Goal: Task Accomplishment & Management: Use online tool/utility

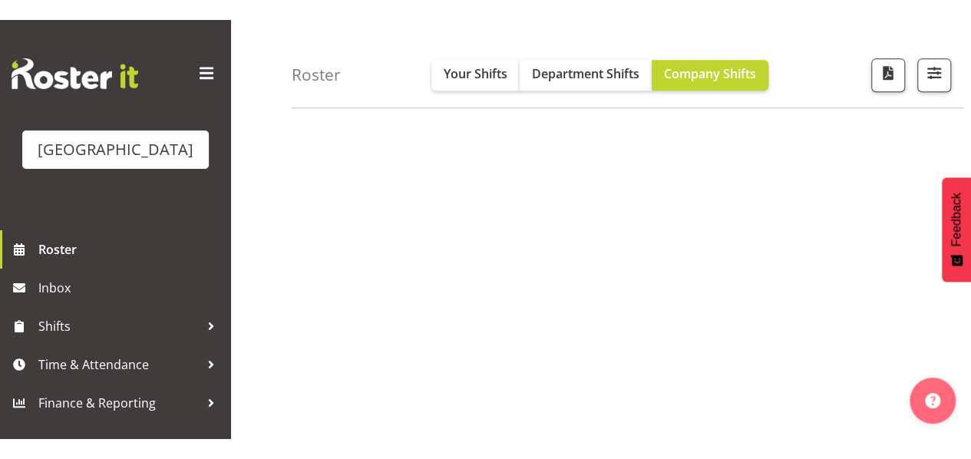
scroll to position [295, 0]
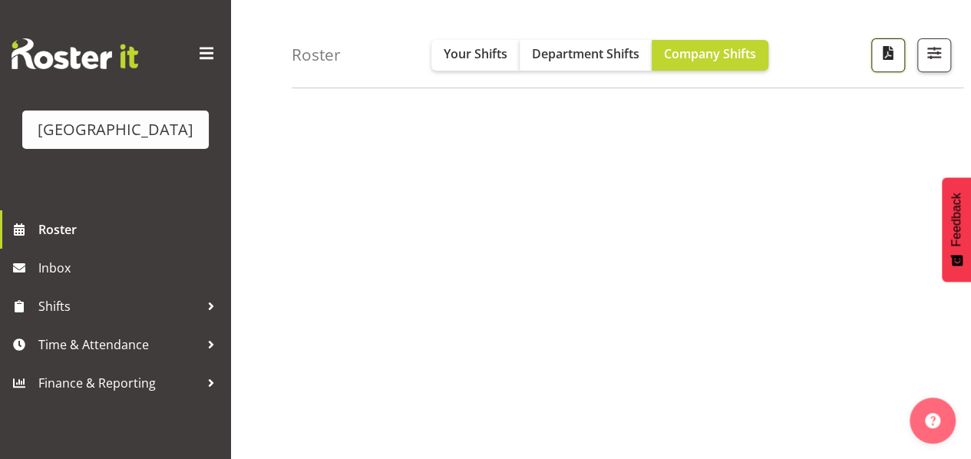
click at [890, 57] on span "button" at bounding box center [888, 53] width 20 height 20
click at [944, 59] on button "button" at bounding box center [934, 55] width 34 height 34
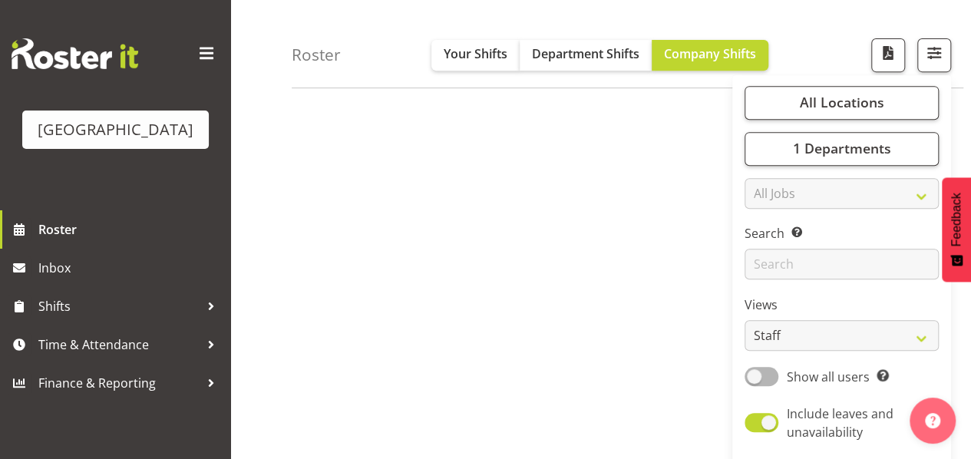
click at [560, 170] on div "October 06 - 12, 2025 Today Day Week Fortnight Month calendar Month Agenda Time…" at bounding box center [631, 153] width 679 height 614
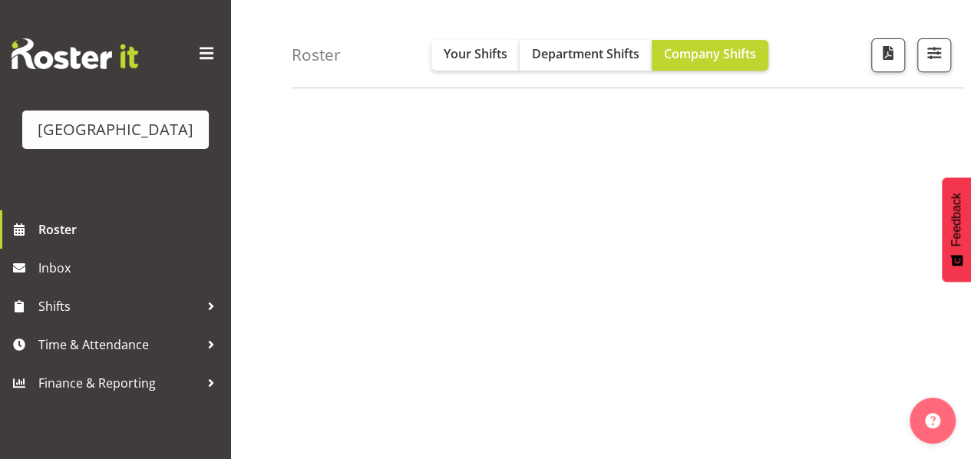
click at [213, 46] on span at bounding box center [206, 53] width 25 height 25
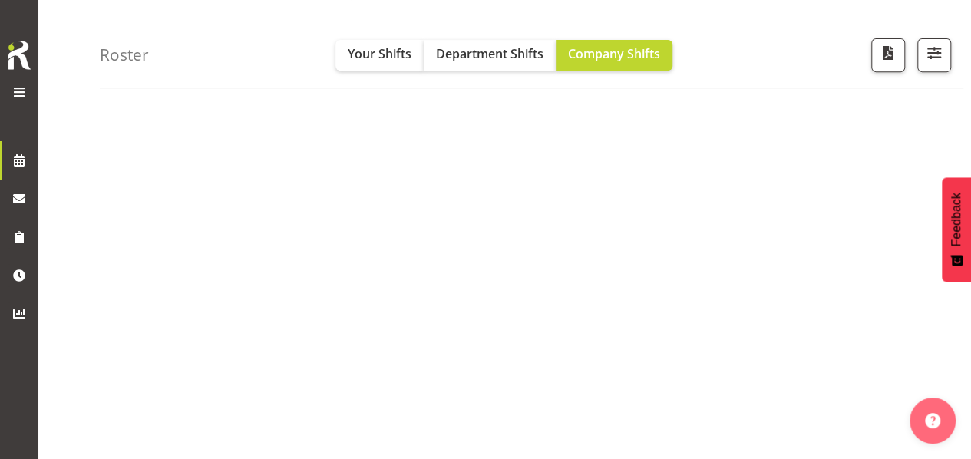
click at [21, 93] on span at bounding box center [19, 92] width 18 height 18
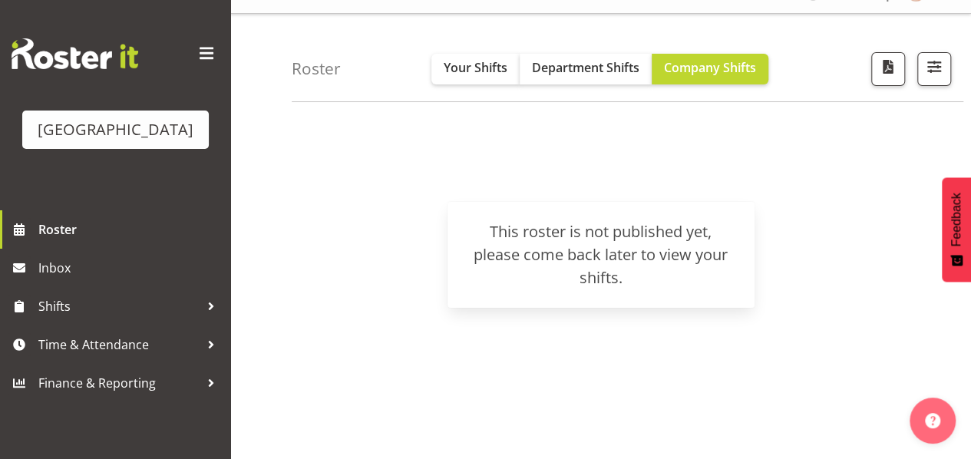
scroll to position [0, 0]
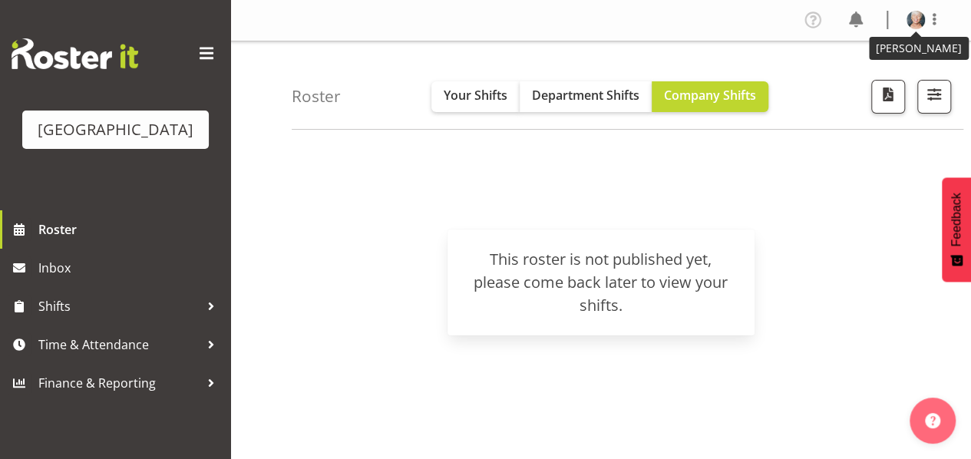
click at [915, 17] on img at bounding box center [915, 20] width 18 height 18
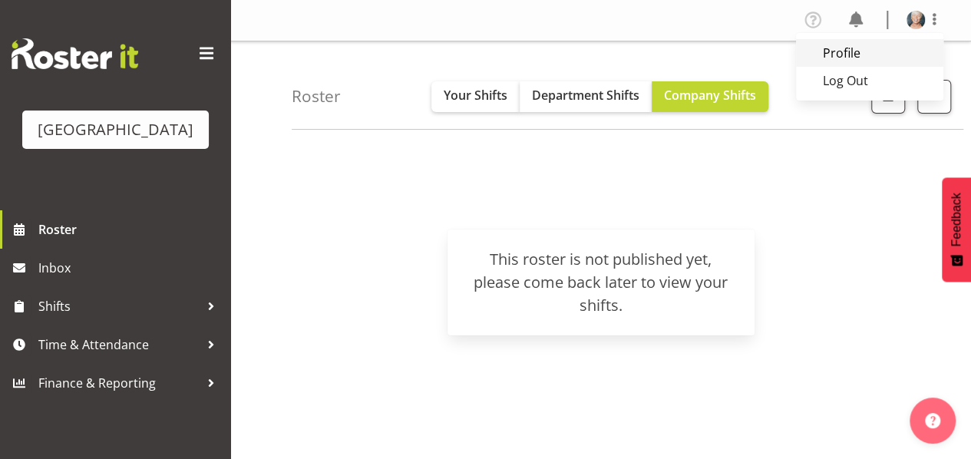
click at [841, 49] on link "Profile" at bounding box center [869, 53] width 147 height 28
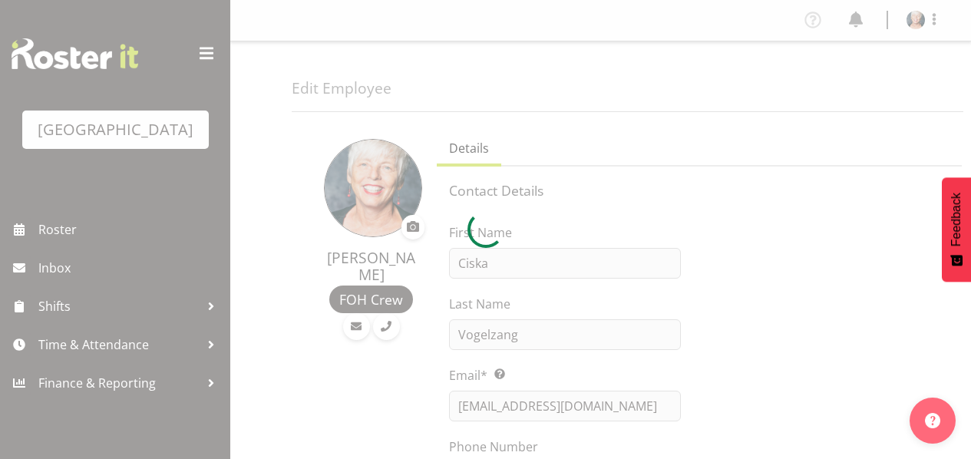
select select "TimelineWeek"
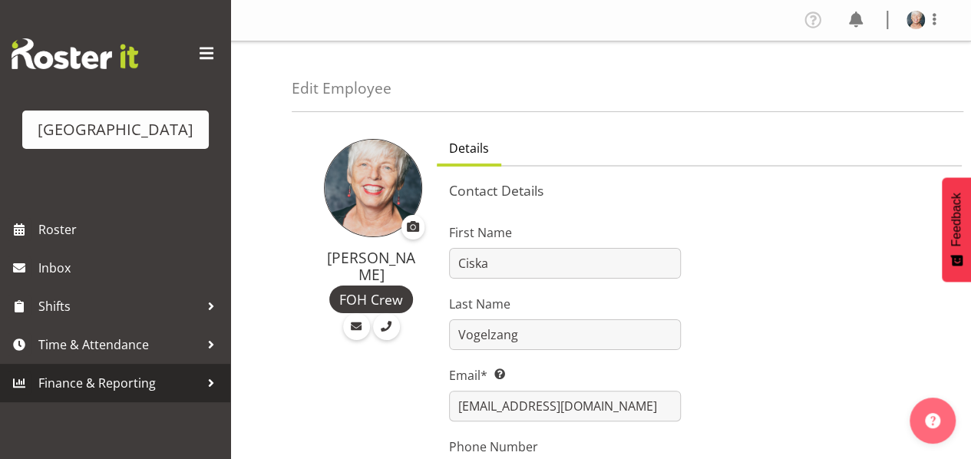
click at [139, 395] on span "Finance & Reporting" at bounding box center [118, 382] width 161 height 23
click at [107, 395] on span "Finance & Reporting" at bounding box center [118, 382] width 161 height 23
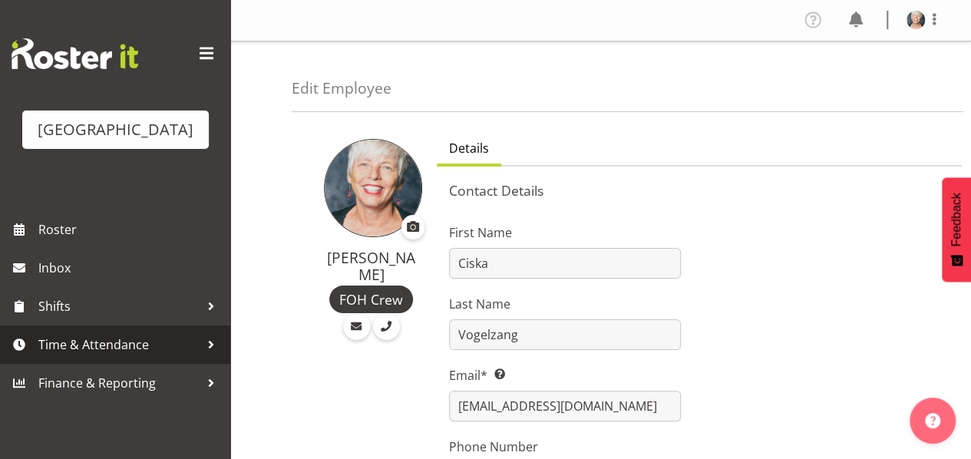
click at [149, 356] on span "Time & Attendance" at bounding box center [118, 344] width 161 height 23
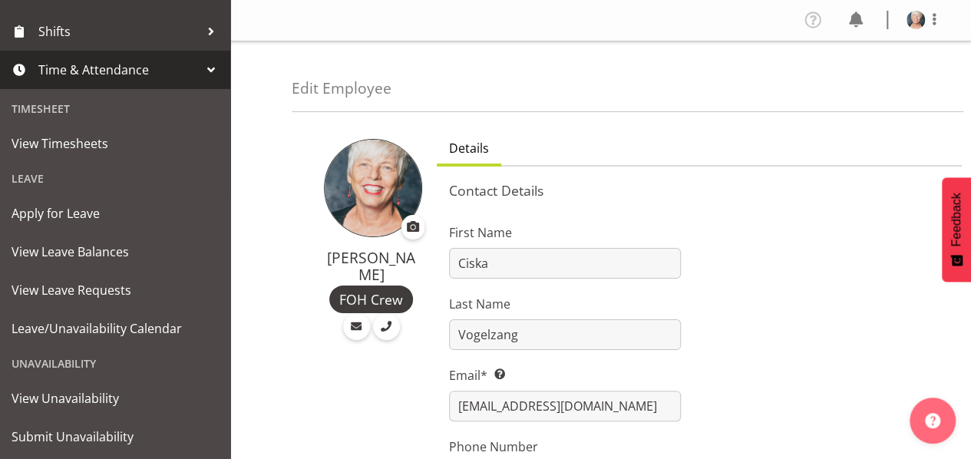
scroll to position [292, 0]
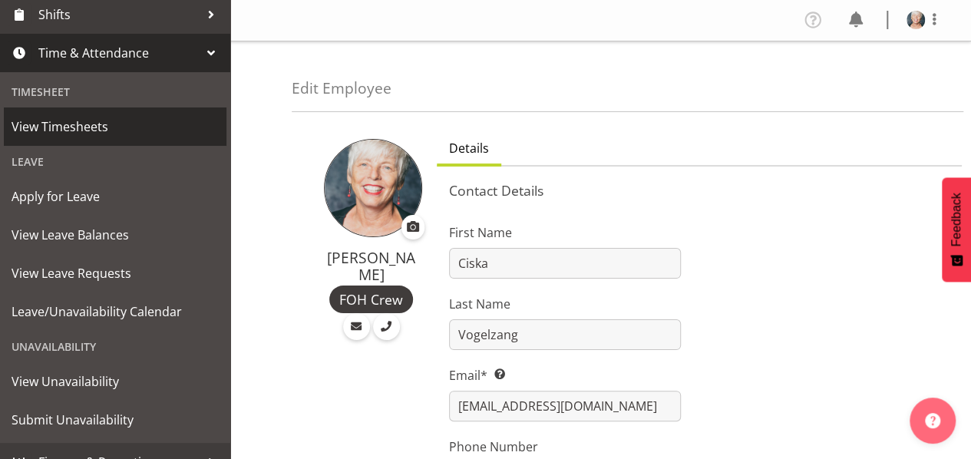
click at [65, 138] on span "View Timesheets" at bounding box center [115, 126] width 207 height 23
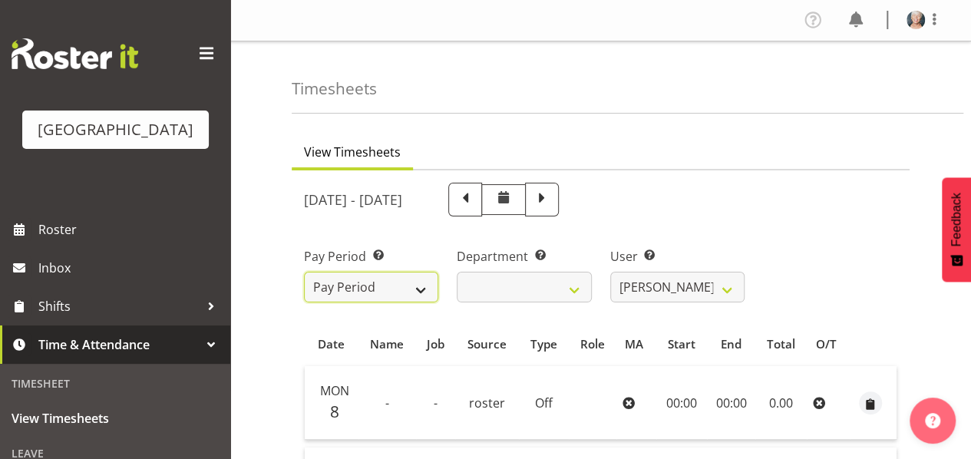
click at [418, 285] on select "Pay Period" at bounding box center [371, 287] width 134 height 31
click at [552, 201] on span at bounding box center [542, 198] width 20 height 20
select select
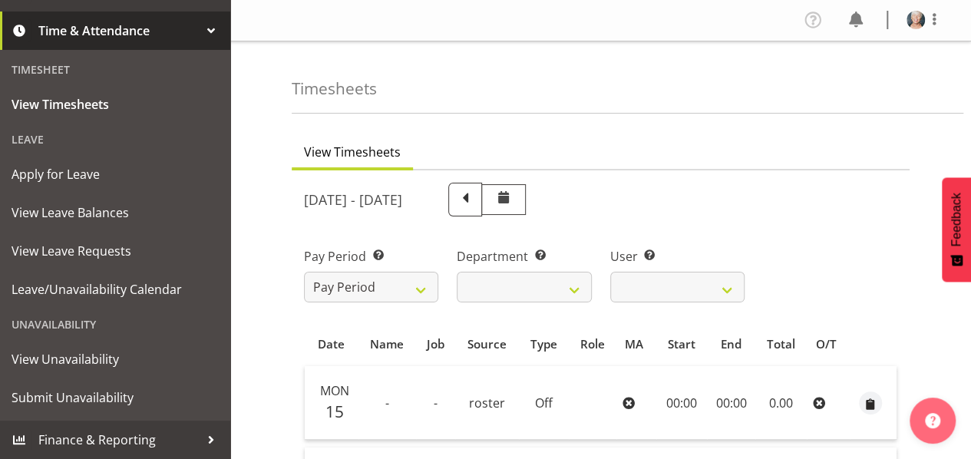
scroll to position [337, 0]
